Goal: Browse casually: Explore the website without a specific task or goal

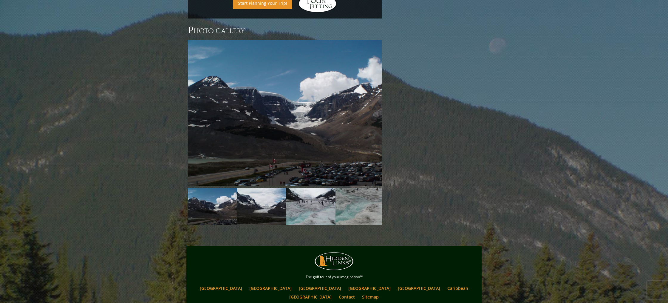
scroll to position [484, 0]
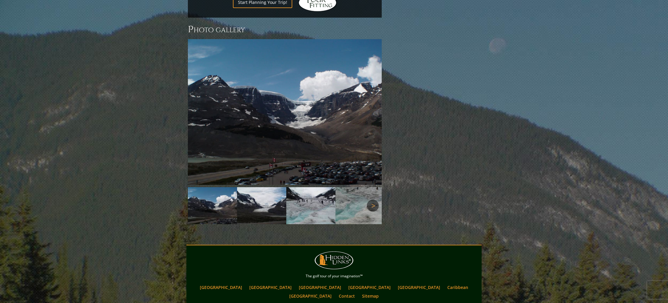
click at [375, 200] on link "Next" at bounding box center [373, 206] width 12 height 12
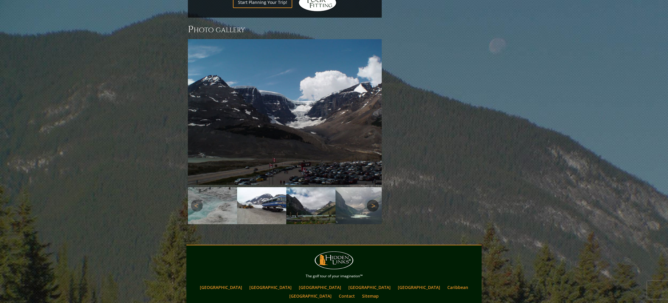
click at [372, 200] on link "Next" at bounding box center [373, 206] width 12 height 12
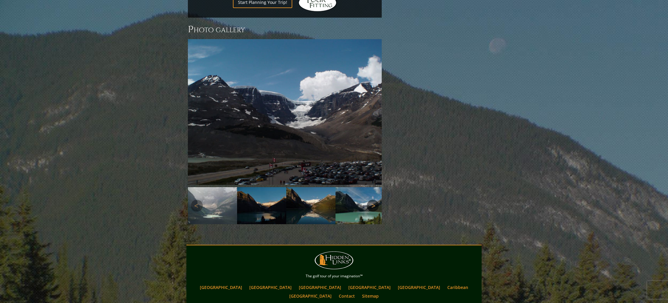
click at [372, 200] on link "Next" at bounding box center [373, 206] width 12 height 12
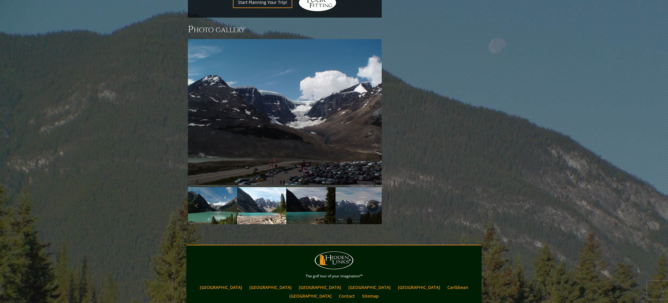
click at [372, 200] on link "Next" at bounding box center [373, 206] width 12 height 12
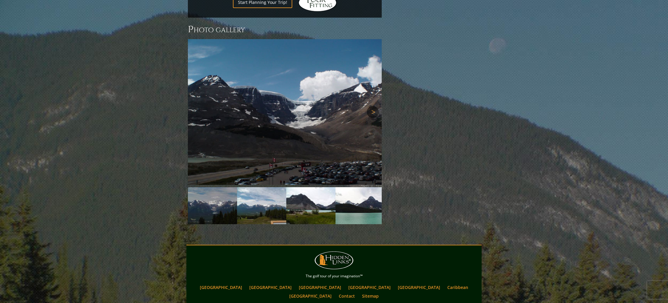
click at [375, 106] on link "Next" at bounding box center [373, 112] width 12 height 12
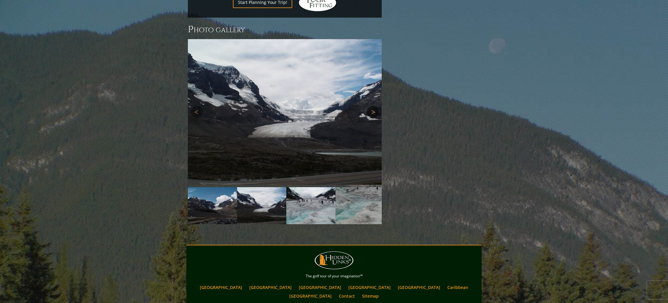
click at [375, 106] on link "Next" at bounding box center [373, 112] width 12 height 12
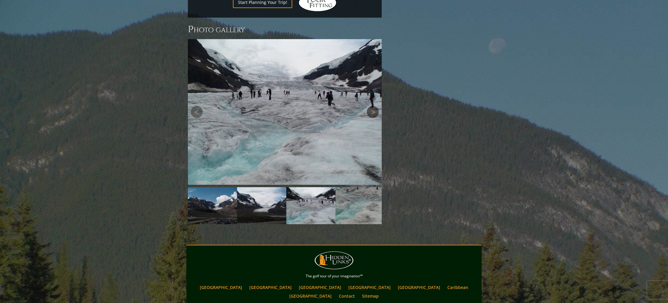
click at [375, 106] on link "Next" at bounding box center [373, 112] width 12 height 12
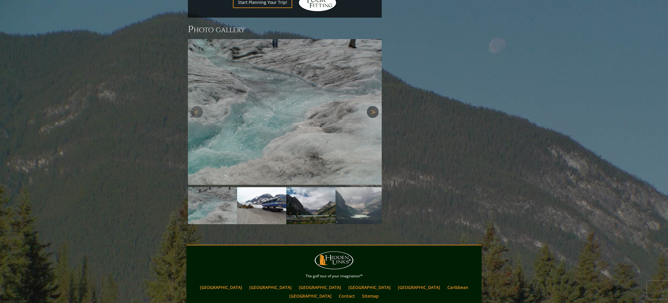
click at [375, 106] on link "Next" at bounding box center [373, 112] width 12 height 12
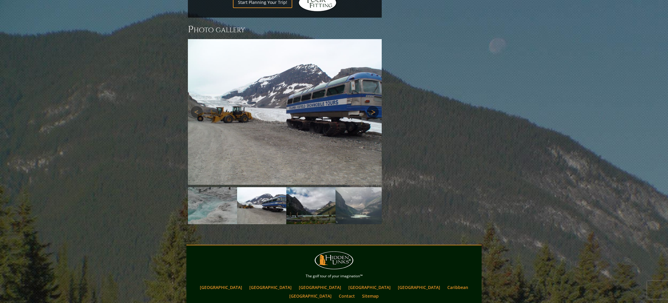
click at [375, 106] on link "Next" at bounding box center [373, 112] width 12 height 12
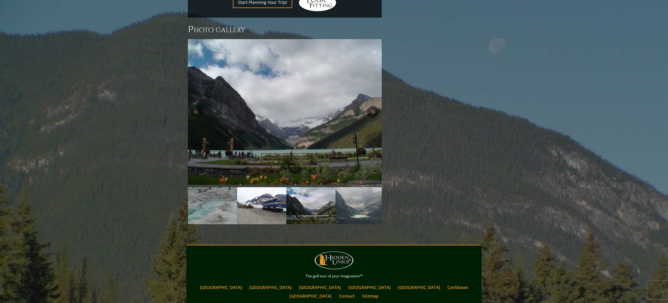
click at [375, 106] on link "Next" at bounding box center [373, 112] width 12 height 12
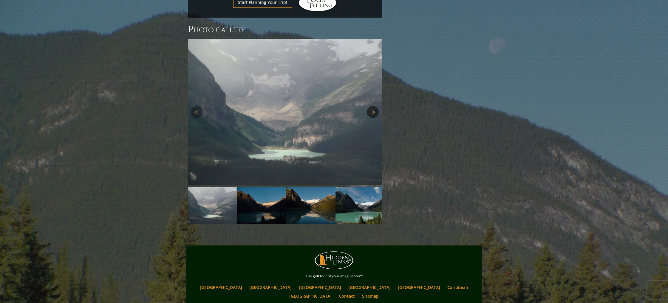
click at [375, 106] on link "Next" at bounding box center [373, 112] width 12 height 12
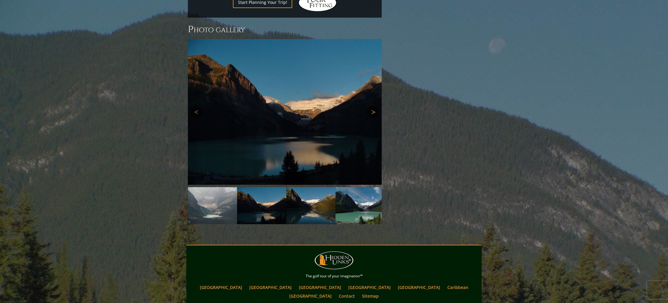
click at [375, 106] on link "Next" at bounding box center [373, 112] width 12 height 12
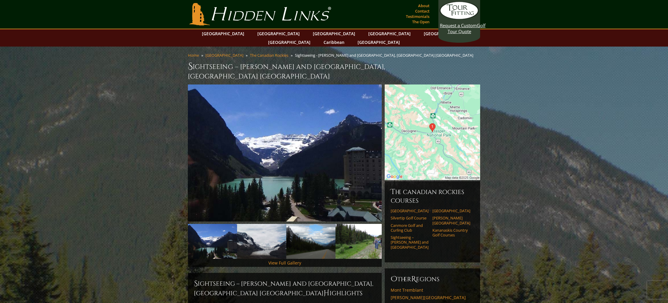
scroll to position [4, 0]
